Goal: Navigation & Orientation: Find specific page/section

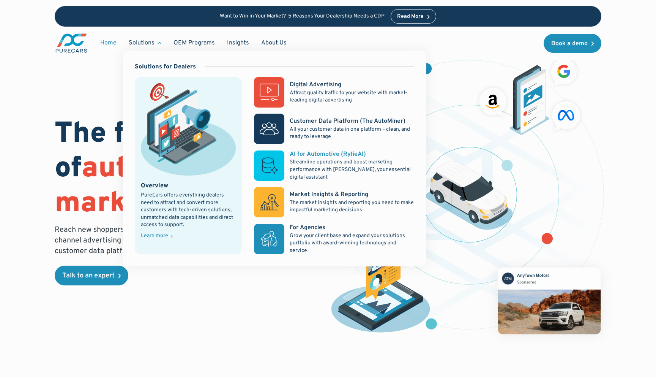
click at [278, 167] on rect at bounding box center [269, 165] width 30 height 30
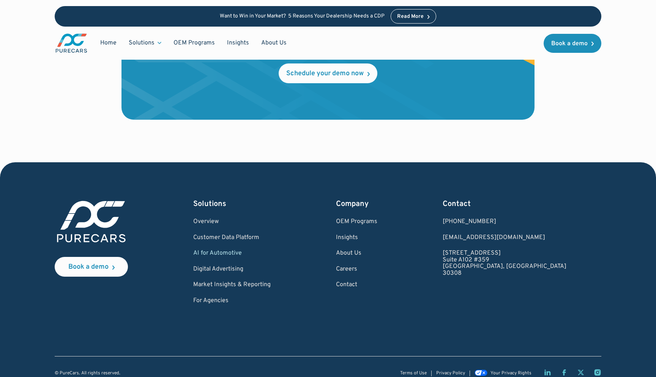
scroll to position [1751, 0]
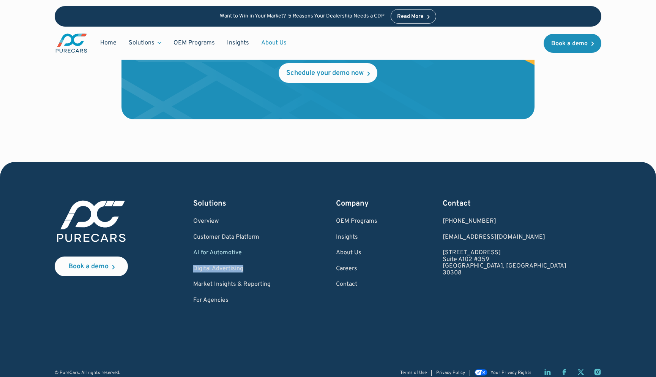
click at [275, 41] on link "About Us" at bounding box center [274, 43] width 38 height 14
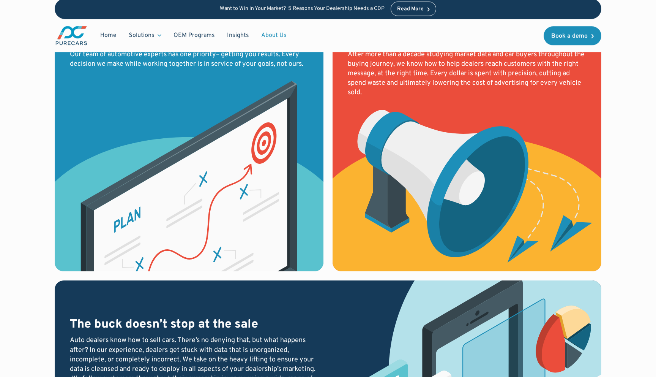
scroll to position [918, 0]
